Goal: Check status

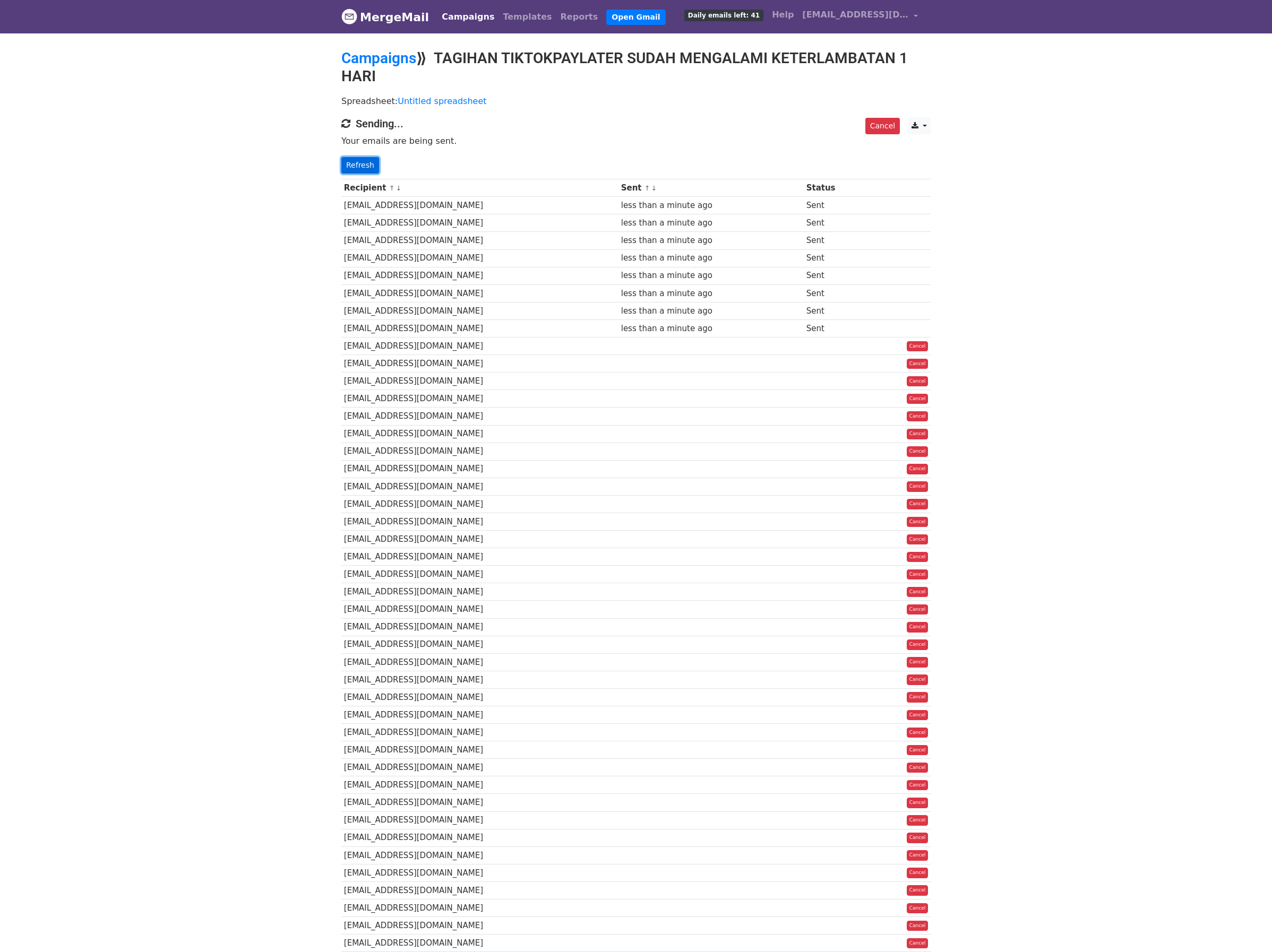
click at [368, 168] on link "Refresh" at bounding box center [360, 165] width 37 height 16
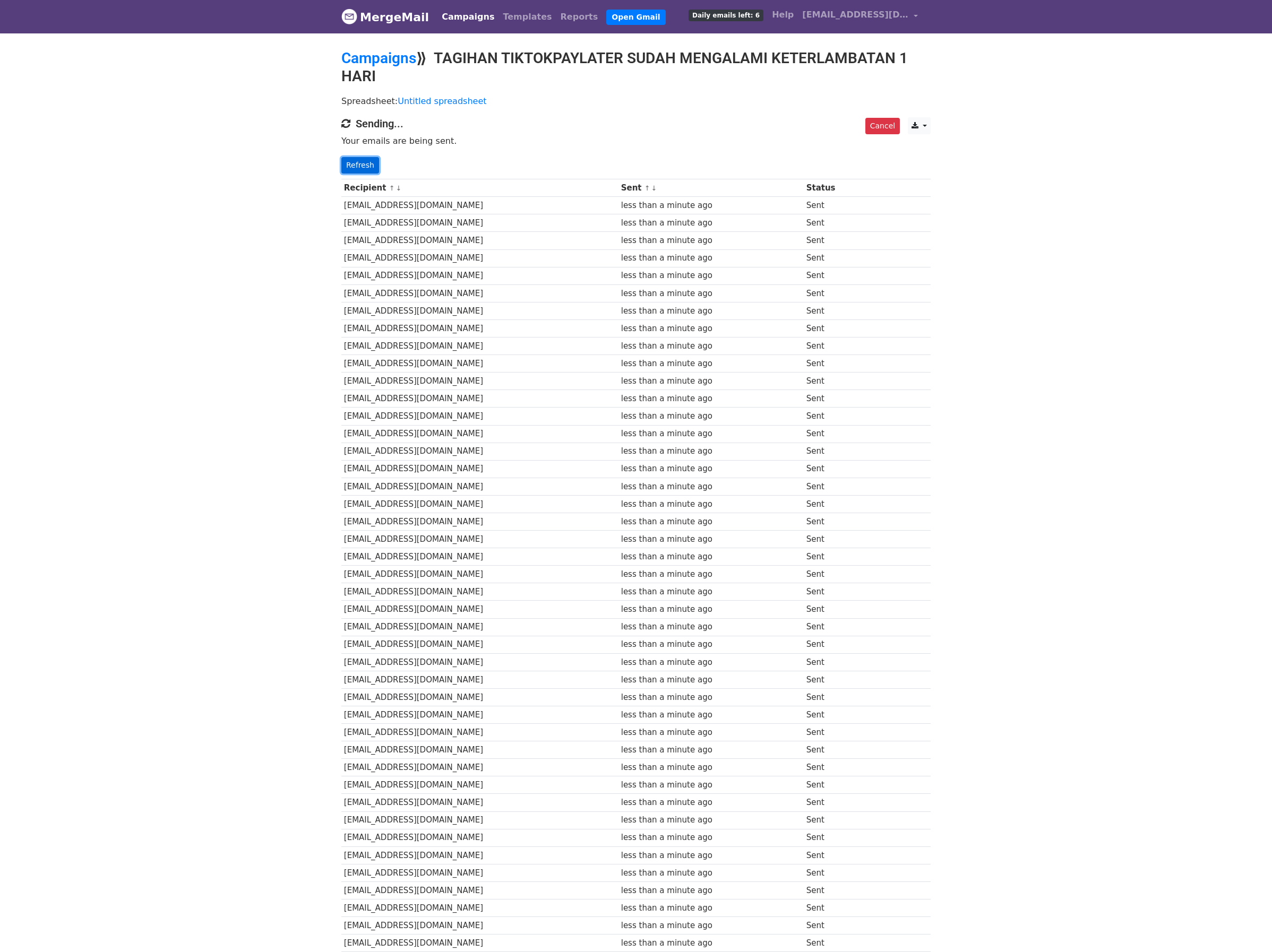
click at [350, 163] on link "Refresh" at bounding box center [360, 165] width 37 height 16
